Goal: Task Accomplishment & Management: Manage account settings

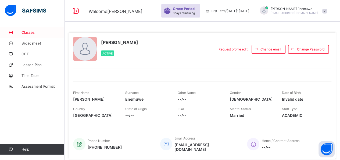
click at [35, 31] on span "Classes" at bounding box center [43, 32] width 43 height 4
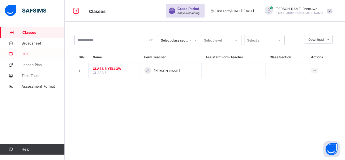
click at [26, 54] on span "CBT" at bounding box center [43, 54] width 43 height 4
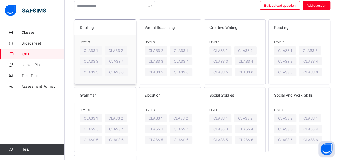
scroll to position [55, 0]
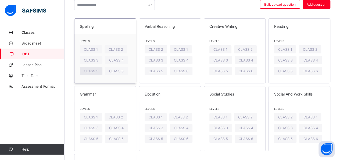
click at [90, 72] on span "CLASS 5" at bounding box center [91, 71] width 15 height 4
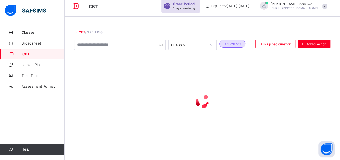
scroll to position [22, 0]
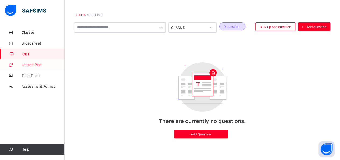
click at [30, 63] on span "Lesson Plan" at bounding box center [43, 64] width 43 height 4
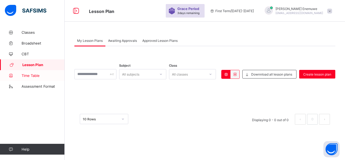
click at [31, 74] on span "Time Table" at bounding box center [43, 75] width 43 height 4
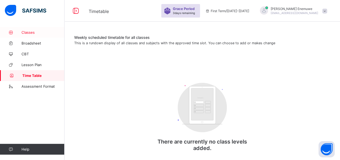
click at [30, 30] on span "Classes" at bounding box center [43, 32] width 43 height 4
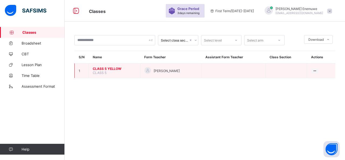
click at [106, 66] on span "CLASS 5 YELLOW" at bounding box center [114, 68] width 43 height 4
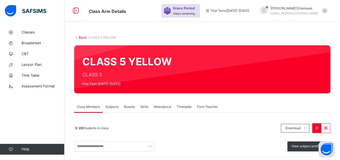
click at [163, 108] on span "Attendance" at bounding box center [162, 106] width 17 height 5
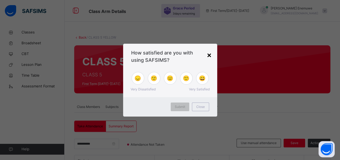
click at [209, 57] on div "×" at bounding box center [209, 54] width 5 height 11
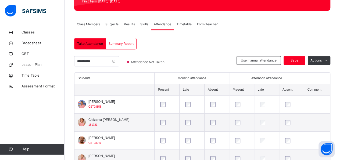
scroll to position [72, 0]
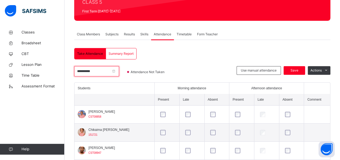
click at [102, 71] on input "**********" at bounding box center [96, 71] width 45 height 10
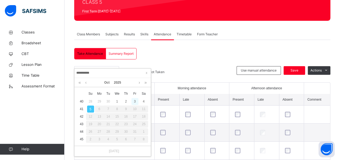
click at [135, 101] on div "3" at bounding box center [135, 101] width 7 height 7
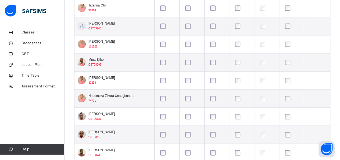
scroll to position [333, 0]
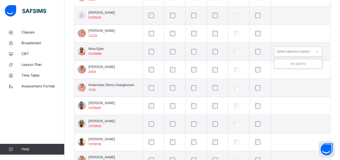
click at [287, 51] on div "Select absence reason" at bounding box center [293, 51] width 33 height 10
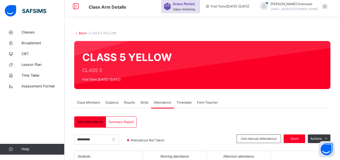
scroll to position [0, 0]
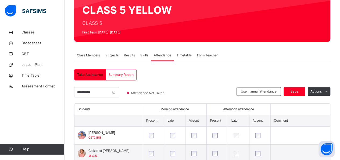
scroll to position [52, 0]
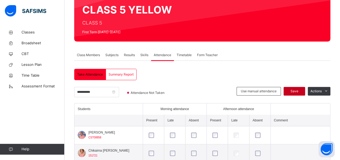
click at [303, 87] on div "Save" at bounding box center [295, 91] width 22 height 9
click at [101, 90] on input "**********" at bounding box center [96, 92] width 45 height 10
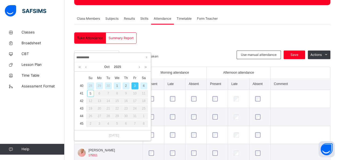
scroll to position [97, 0]
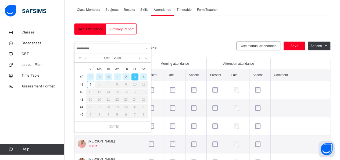
click at [124, 74] on div "2" at bounding box center [126, 76] width 7 height 7
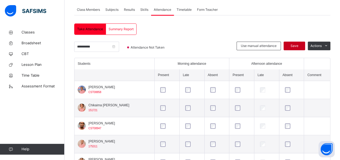
click at [300, 46] on span "Save" at bounding box center [294, 45] width 13 height 5
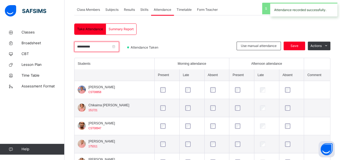
click at [104, 45] on input "**********" at bounding box center [96, 46] width 45 height 10
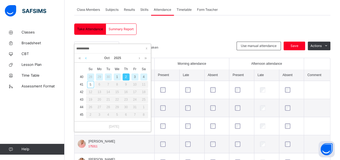
click at [86, 58] on link at bounding box center [86, 57] width 4 height 9
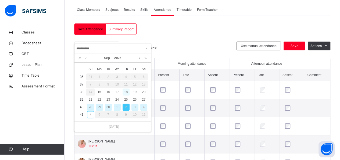
click at [127, 91] on div "18" at bounding box center [126, 91] width 7 height 7
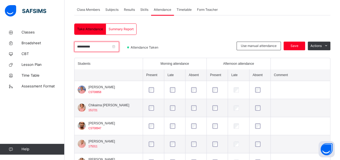
click at [112, 45] on input "**********" at bounding box center [96, 46] width 45 height 10
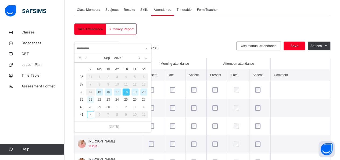
click at [89, 101] on div "21" at bounding box center [90, 99] width 7 height 7
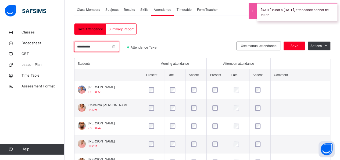
click at [98, 45] on input "**********" at bounding box center [96, 46] width 45 height 10
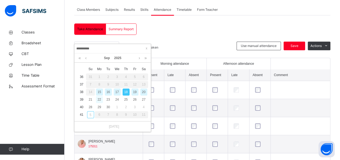
click at [101, 99] on div "22" at bounding box center [99, 99] width 7 height 7
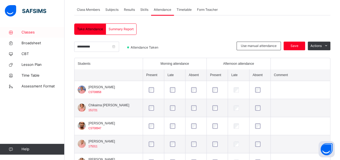
click at [33, 33] on span "Classes" at bounding box center [43, 32] width 43 height 5
